Goal: Task Accomplishment & Management: Use online tool/utility

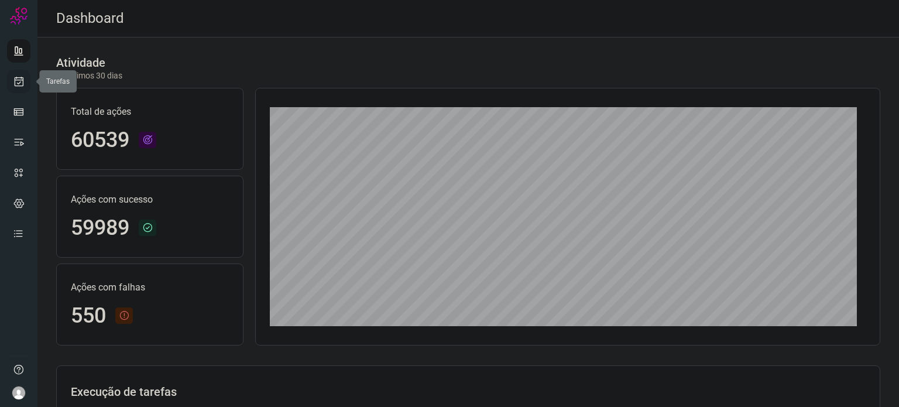
click at [20, 81] on icon at bounding box center [19, 82] width 12 height 12
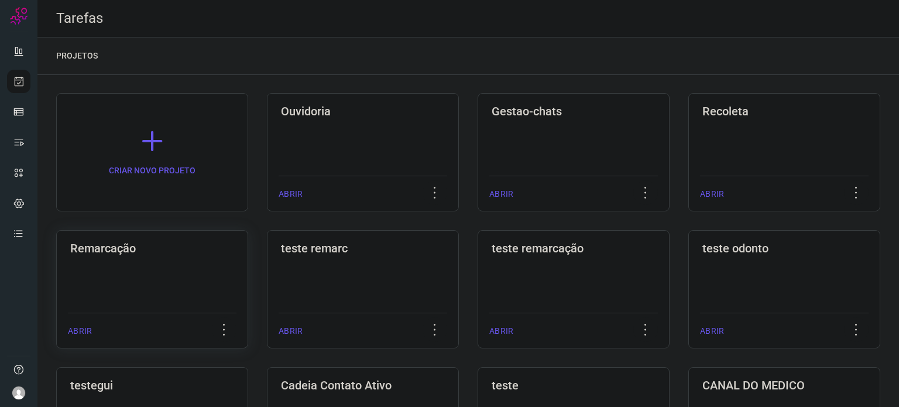
click at [267, 285] on div "Remarcação ABRIR" at bounding box center [363, 289] width 192 height 118
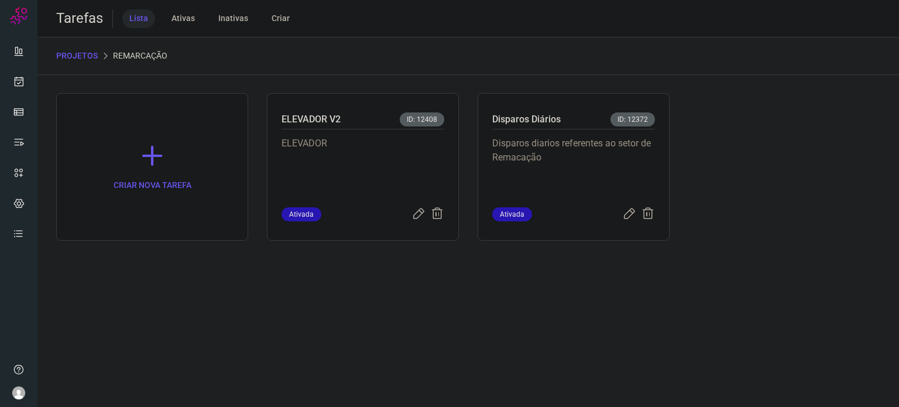
click at [569, 174] on p "Disparos diarios referentes ao setor de Remacação" at bounding box center [573, 165] width 163 height 59
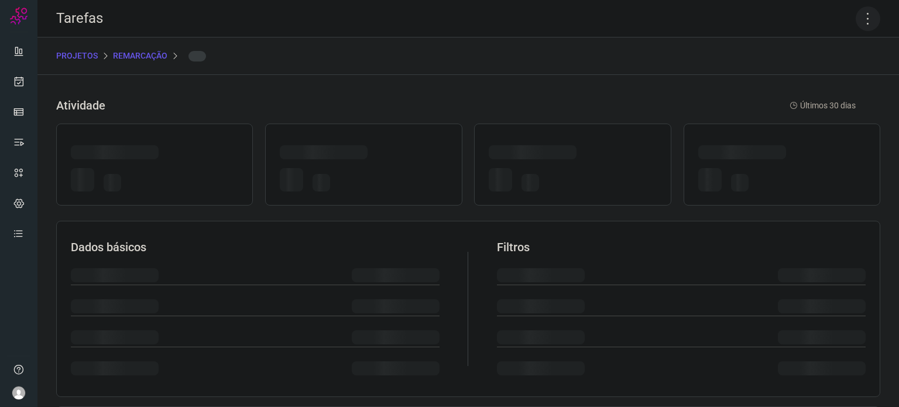
click at [856, 18] on icon at bounding box center [868, 18] width 25 height 25
click at [856, 19] on icon at bounding box center [868, 18] width 25 height 25
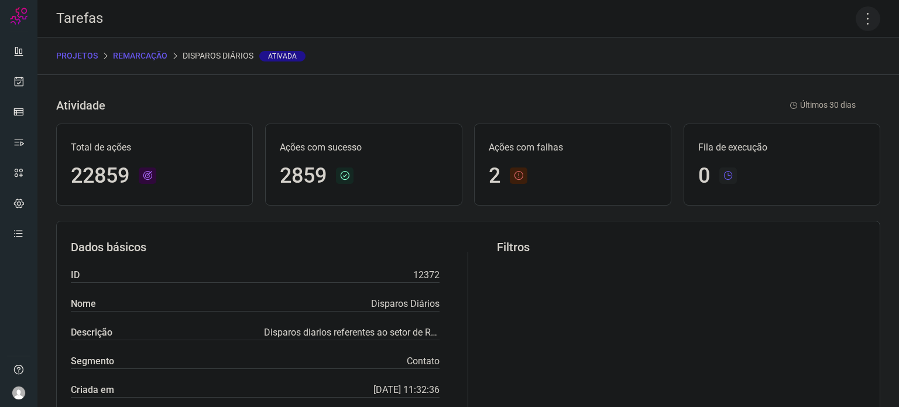
click at [858, 13] on icon at bounding box center [868, 18] width 25 height 25
click at [815, 78] on li "Executar" at bounding box center [818, 76] width 107 height 19
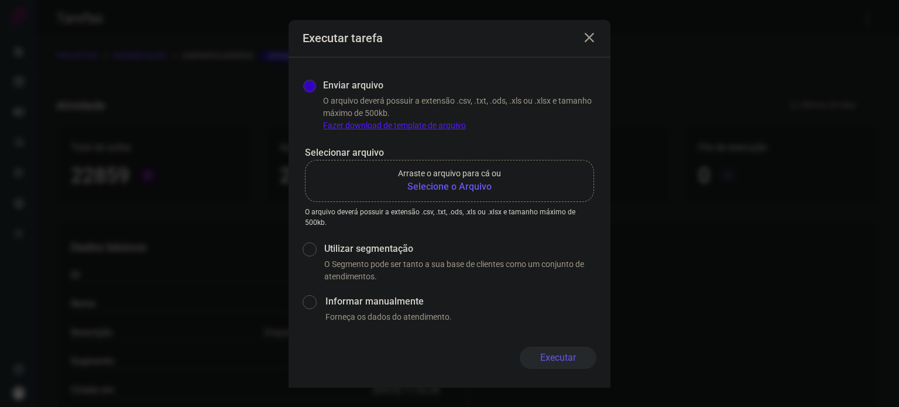
click at [484, 180] on b "Selecione o Arquivo" at bounding box center [449, 187] width 103 height 14
click at [0, 0] on input "Arraste o arquivo para cá ou Selecione o Arquivo" at bounding box center [0, 0] width 0 height 0
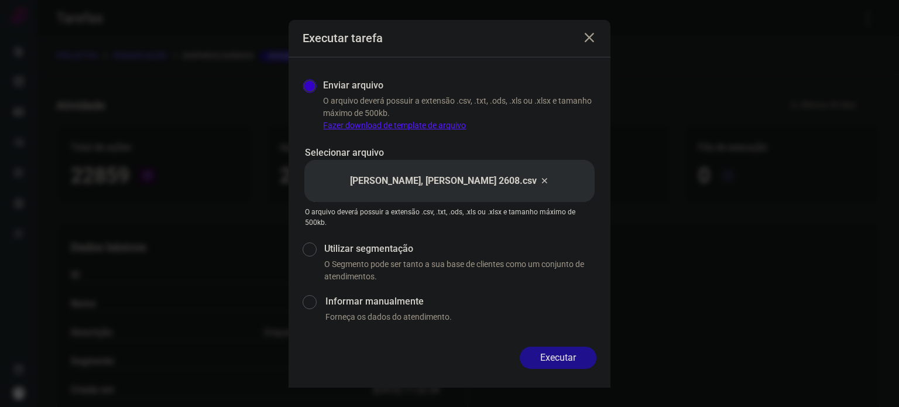
click at [543, 351] on button "Executar" at bounding box center [558, 358] width 77 height 22
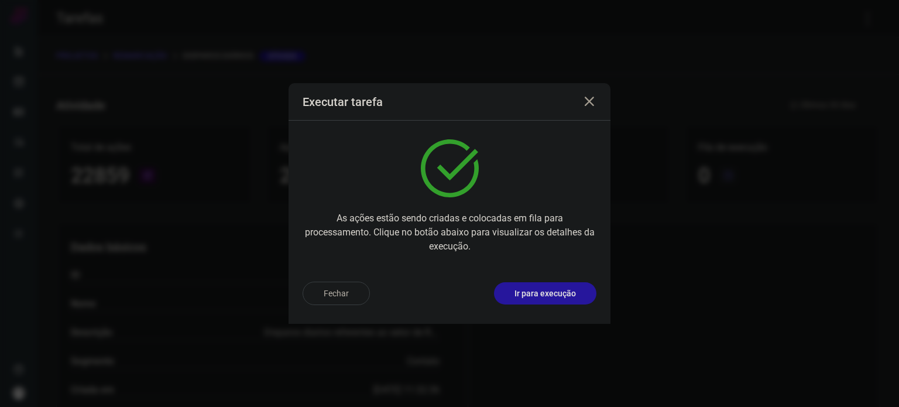
click at [556, 303] on button "Ir para execução" at bounding box center [545, 293] width 102 height 22
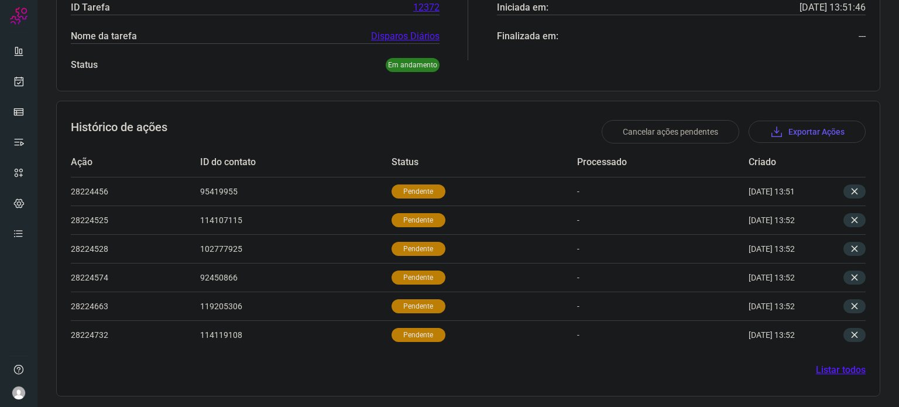
scroll to position [248, 0]
click at [402, 191] on p "Pendente" at bounding box center [419, 191] width 54 height 14
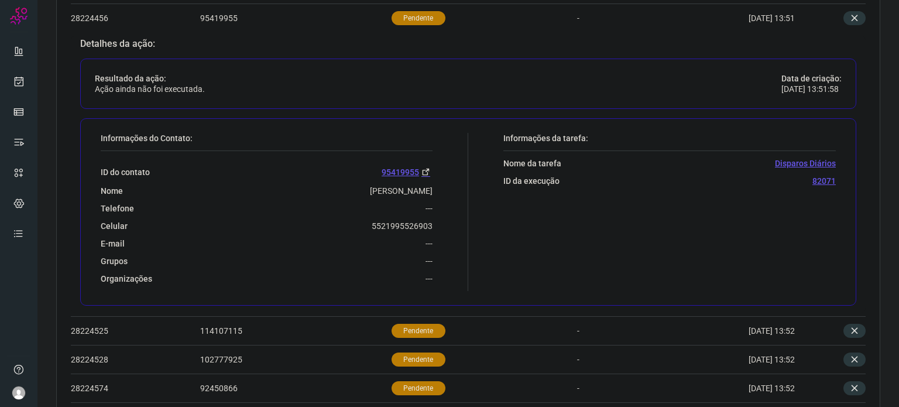
scroll to position [424, 0]
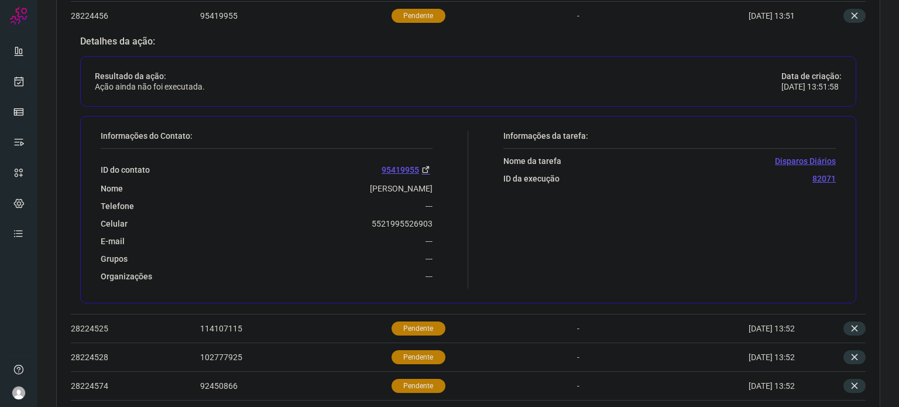
drag, startPoint x: 392, startPoint y: 219, endPoint x: 349, endPoint y: 241, distance: 47.9
click at [352, 241] on div "ID do contato 95419955 Nome MARIA Telefone --- Celular 5521995526903 E-mail ---…" at bounding box center [267, 215] width 332 height 133
click at [341, 233] on div "ID do contato 95419955 Nome MARIA Telefone --- Celular 5521995526903 E-mail ---…" at bounding box center [267, 215] width 332 height 133
drag, startPoint x: 363, startPoint y: 224, endPoint x: 459, endPoint y: 228, distance: 96.1
click at [459, 228] on div "Informações do Contato: ID do contato 95419955 Nome MARIA Telefone --- Celular …" at bounding box center [281, 210] width 373 height 158
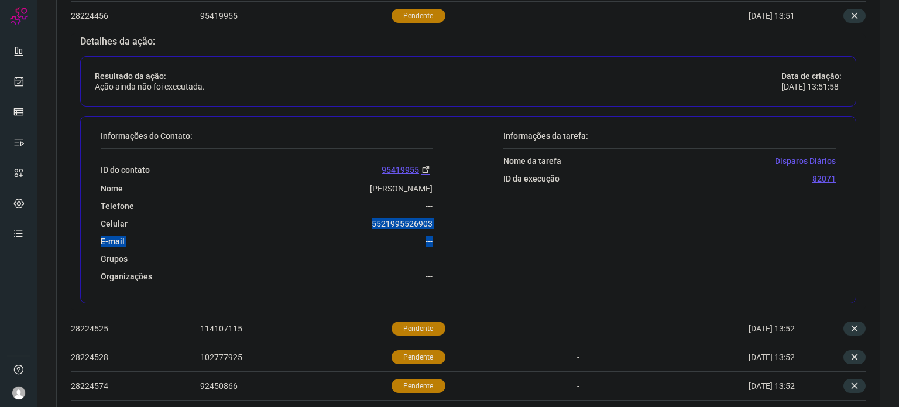
copy div "5521995526903 E-mail ---"
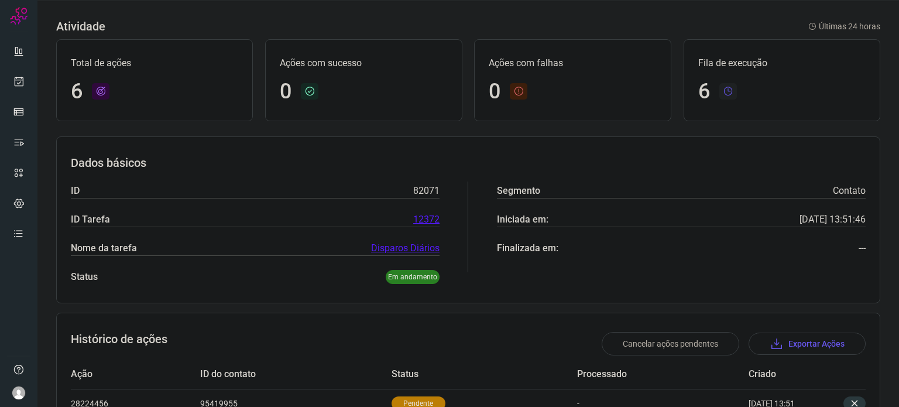
scroll to position [0, 0]
